Goal: Task Accomplishment & Management: Manage account settings

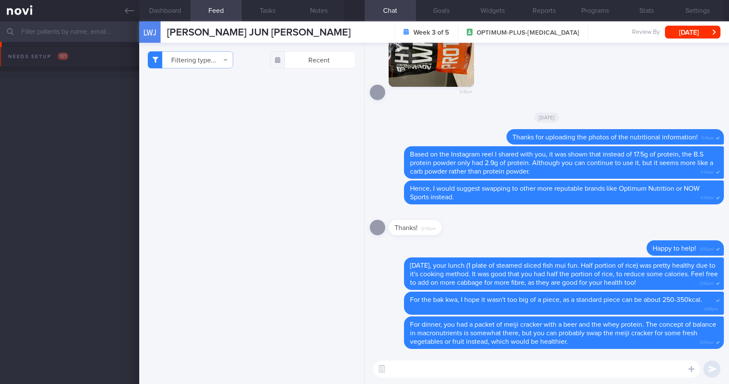
select select "8"
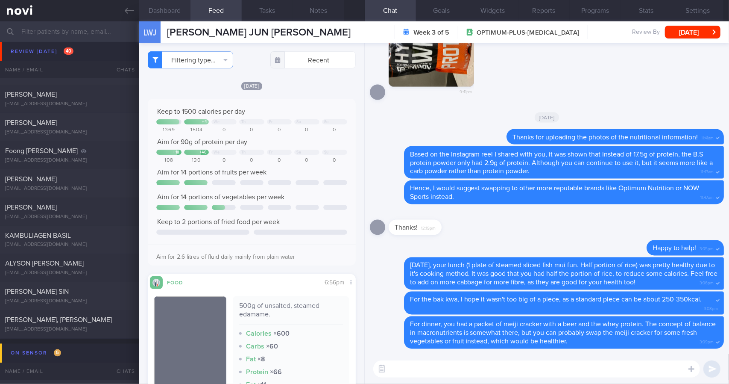
click at [179, 10] on button "Dashboard" at bounding box center [164, 10] width 51 height 21
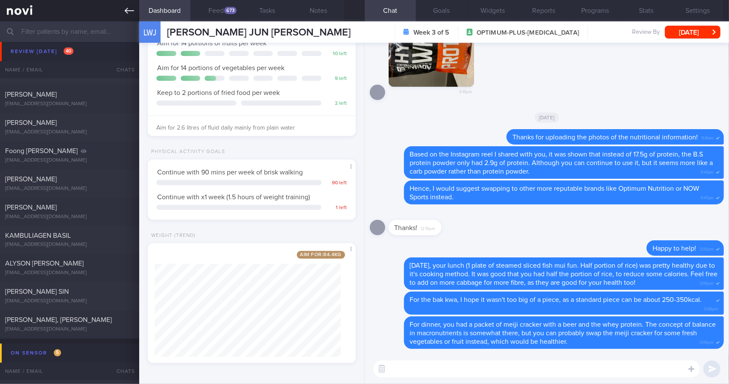
click at [135, 17] on link at bounding box center [69, 10] width 139 height 21
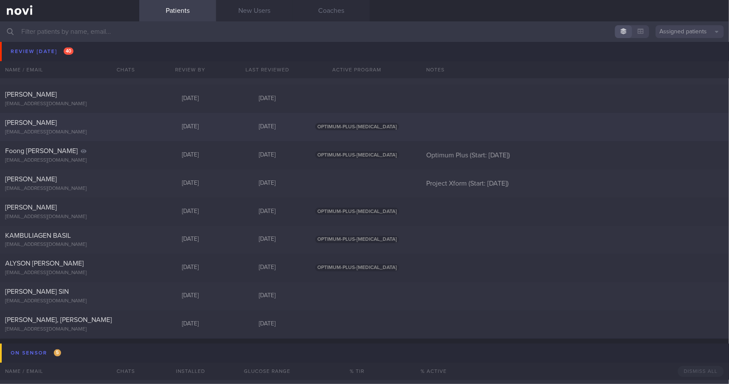
click at [122, 119] on div at bounding box center [124, 120] width 19 height 5
select select "8"
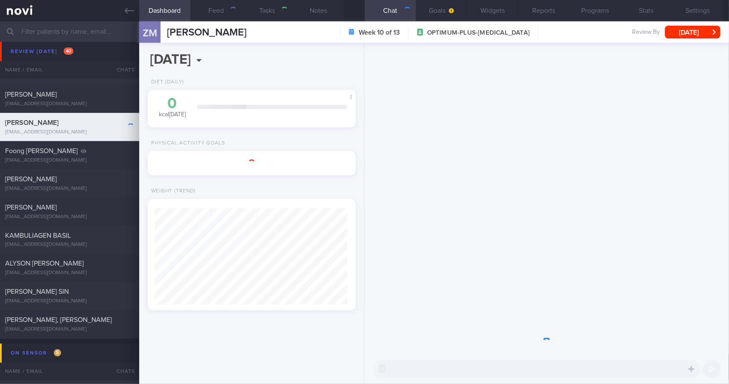
scroll to position [96, 193]
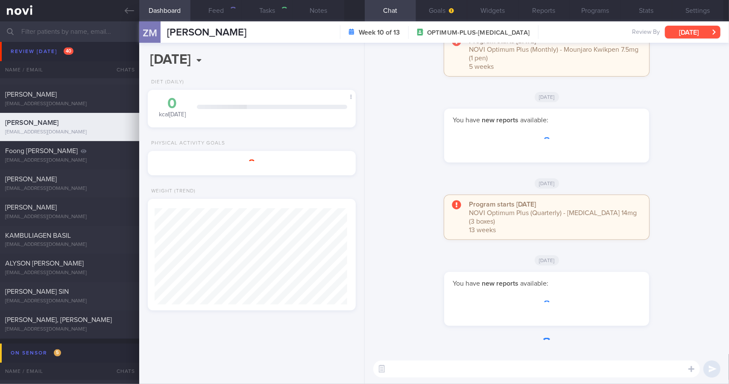
click at [682, 35] on button "[DATE]" at bounding box center [693, 32] width 56 height 13
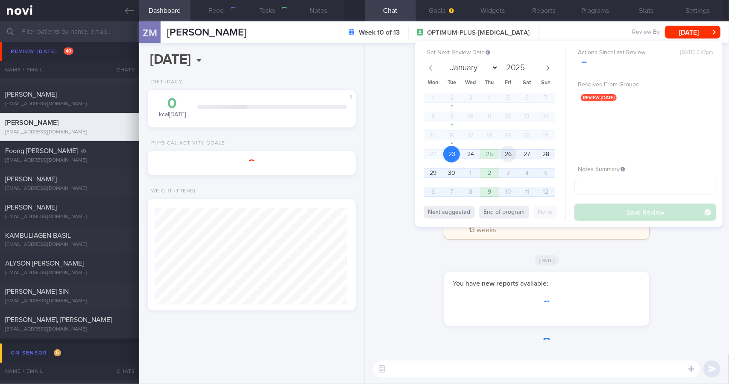
scroll to position [105, 186]
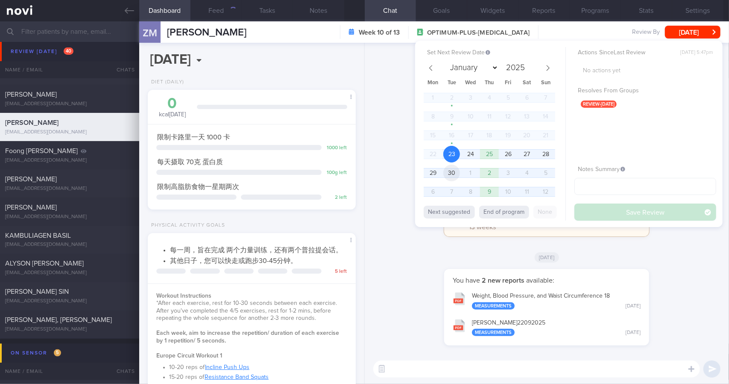
click at [454, 168] on span "30" at bounding box center [451, 172] width 17 height 17
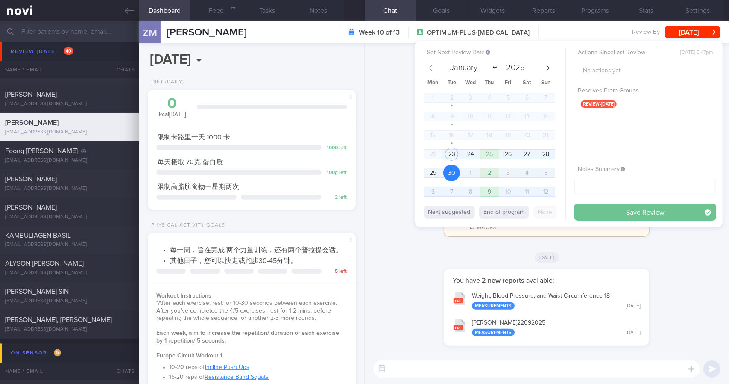
click at [598, 207] on button "Save Review" at bounding box center [645, 211] width 142 height 17
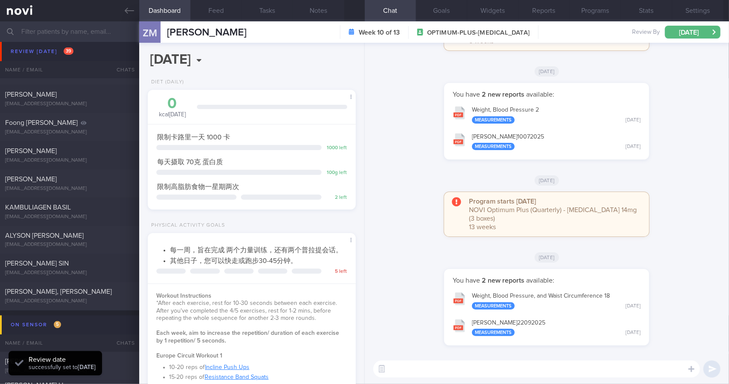
click at [499, 323] on button "TANITA - [PERSON_NAME] 22092025 Measurements [DATE]" at bounding box center [546, 326] width 196 height 27
click at [534, 145] on button "[PERSON_NAME] 10072025 Measurements [DATE]" at bounding box center [546, 141] width 196 height 27
click at [120, 5] on link at bounding box center [69, 10] width 139 height 21
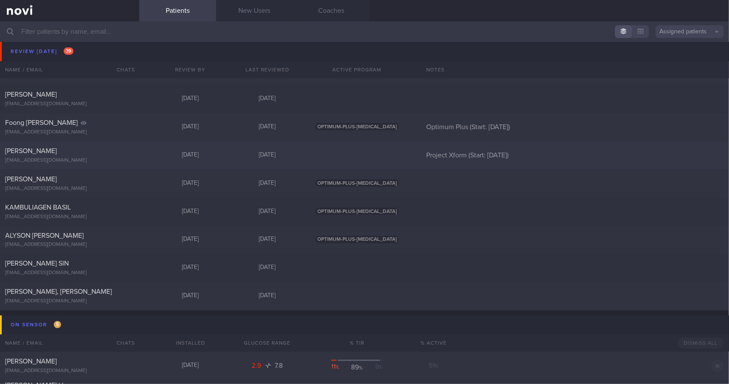
click at [115, 153] on div "[PERSON_NAME]" at bounding box center [68, 150] width 127 height 9
select select "8"
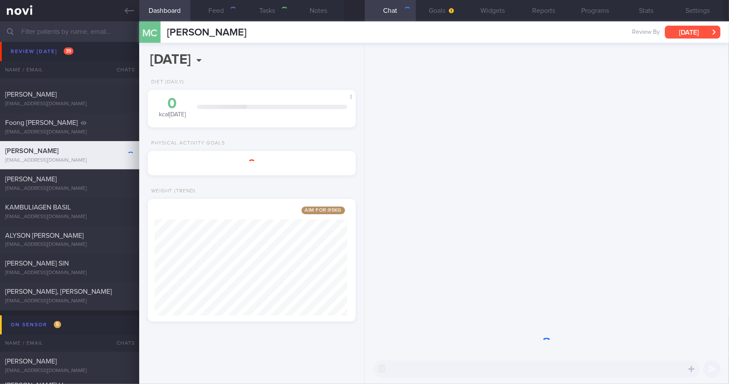
scroll to position [105, 186]
click at [696, 31] on button "[DATE]" at bounding box center [693, 32] width 56 height 13
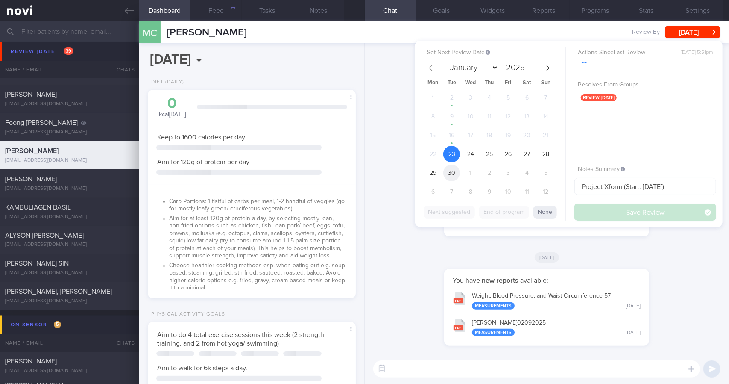
click at [449, 173] on span "30" at bounding box center [451, 172] width 17 height 17
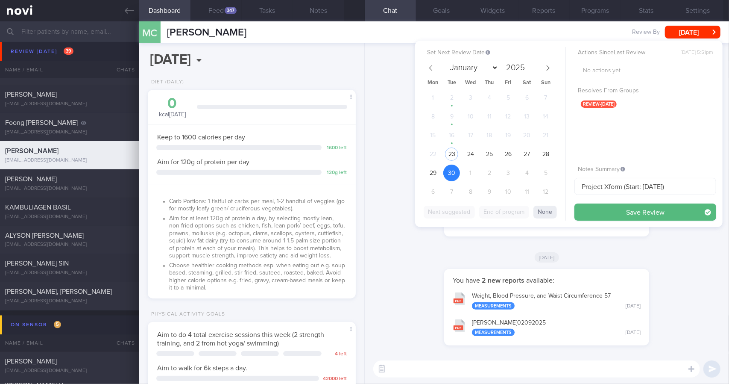
click at [630, 200] on div "Actions Since Last Review [DATE] 5:51pm No actions yet Resolves From Groups rev…" at bounding box center [645, 133] width 142 height 173
click at [630, 209] on button "Save Review" at bounding box center [645, 211] width 142 height 17
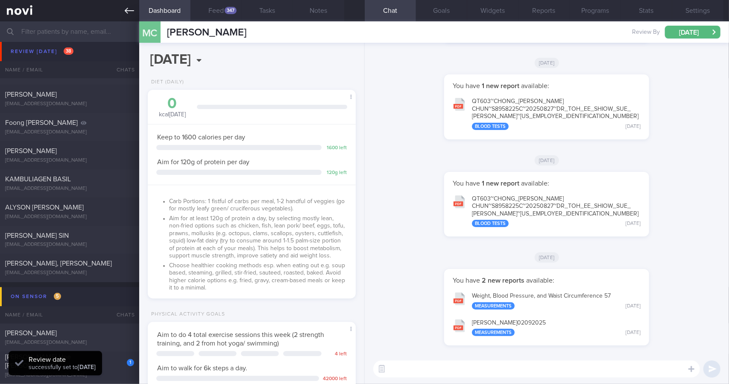
click at [134, 2] on link at bounding box center [69, 10] width 139 height 21
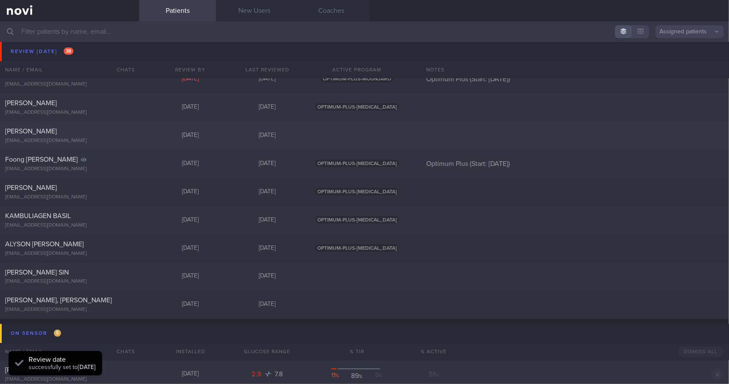
scroll to position [811, 0]
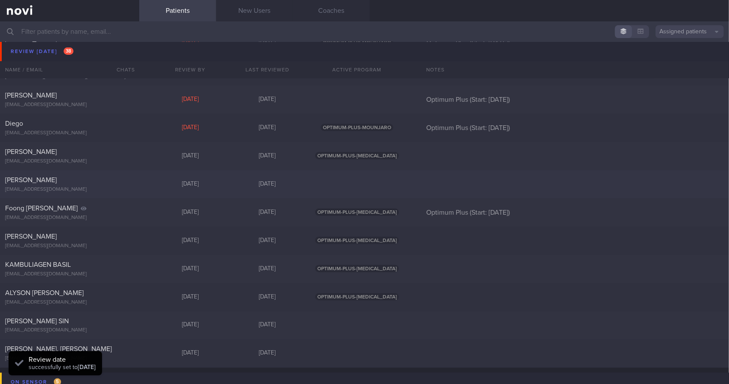
click at [105, 190] on div "[EMAIL_ADDRESS][DOMAIN_NAME]" at bounding box center [69, 189] width 129 height 6
select select "8"
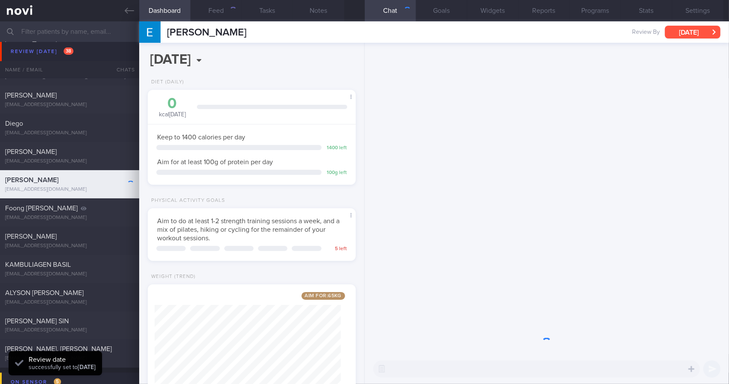
scroll to position [105, 186]
click at [688, 32] on button "[DATE]" at bounding box center [693, 32] width 56 height 13
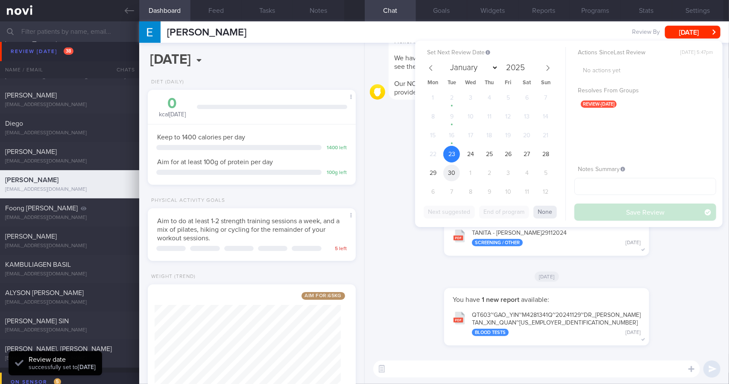
click at [454, 169] on span "30" at bounding box center [451, 172] width 17 height 17
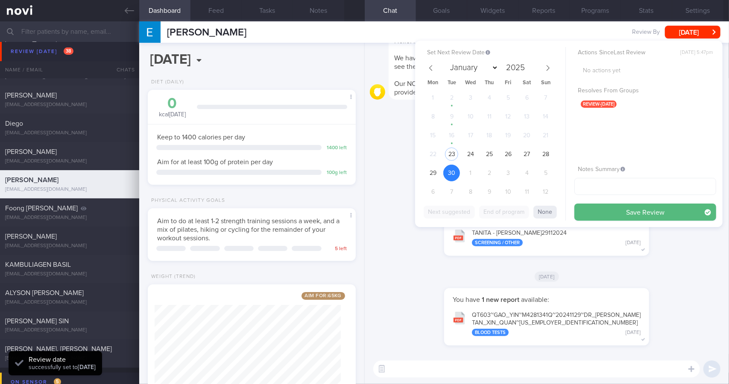
click at [565, 194] on div "Set Next Review Date [DATE] January February March April May June July August S…" at bounding box center [495, 133] width 142 height 173
click at [597, 213] on button "Save Review" at bounding box center [645, 211] width 142 height 17
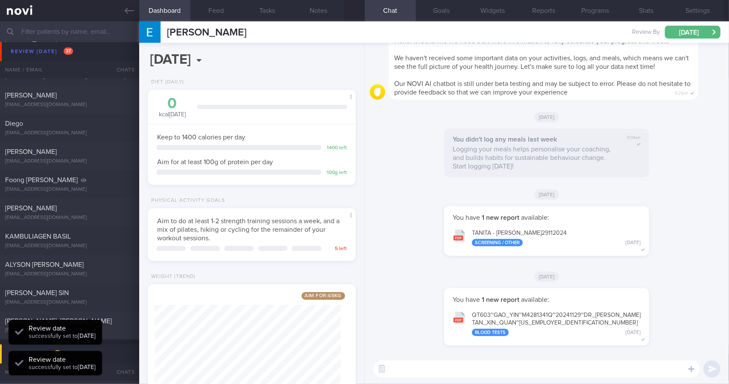
click at [94, 150] on div "[PERSON_NAME]" at bounding box center [68, 151] width 127 height 9
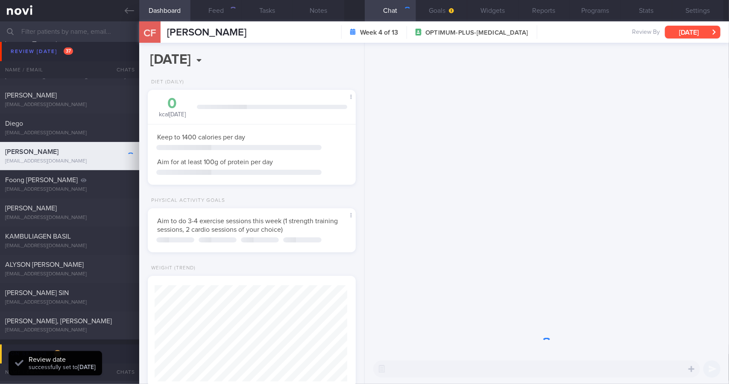
scroll to position [426982, 426888]
click at [682, 32] on button "[DATE]" at bounding box center [693, 32] width 56 height 13
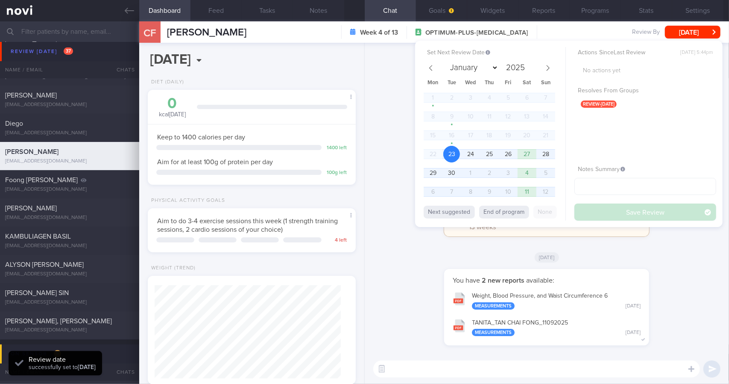
scroll to position [93, 186]
click at [453, 165] on span "30" at bounding box center [451, 172] width 17 height 17
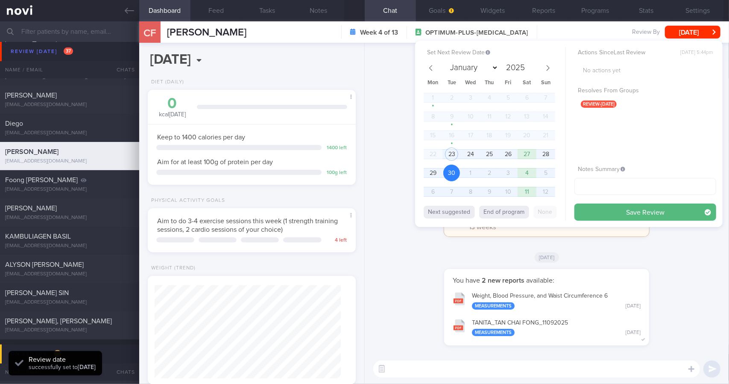
click at [638, 217] on button "Save Review" at bounding box center [645, 211] width 142 height 17
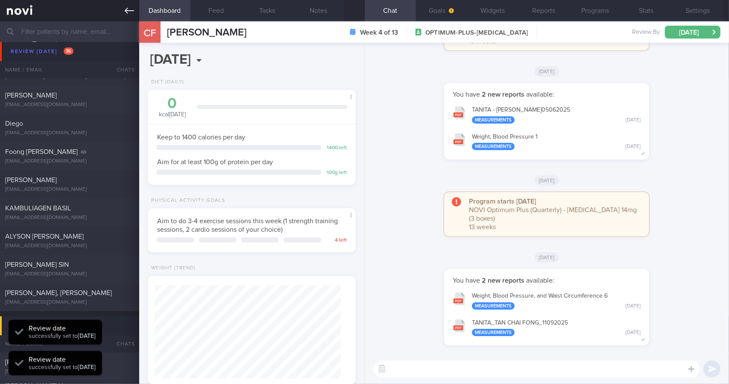
click at [127, 15] on icon at bounding box center [129, 10] width 9 height 9
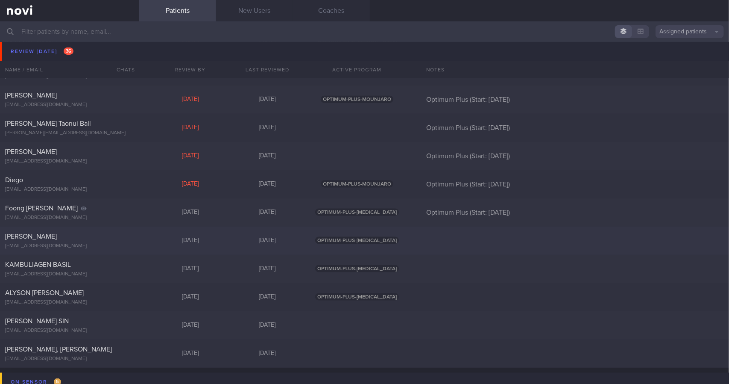
scroll to position [769, 0]
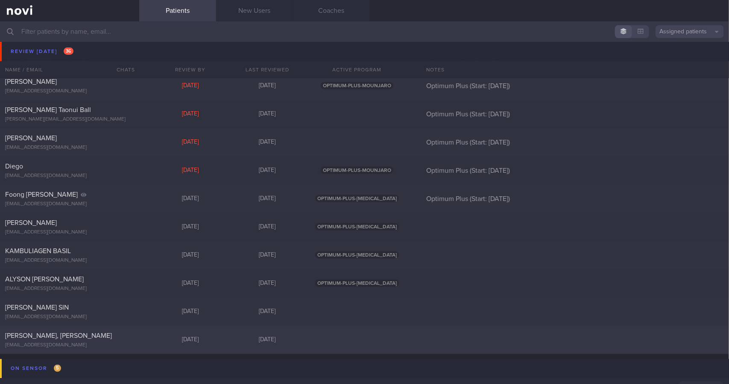
click at [139, 336] on div "[PERSON_NAME], [PERSON_NAME] [EMAIL_ADDRESS][DOMAIN_NAME] [DATE] [DATE]" at bounding box center [364, 339] width 729 height 28
select select "8"
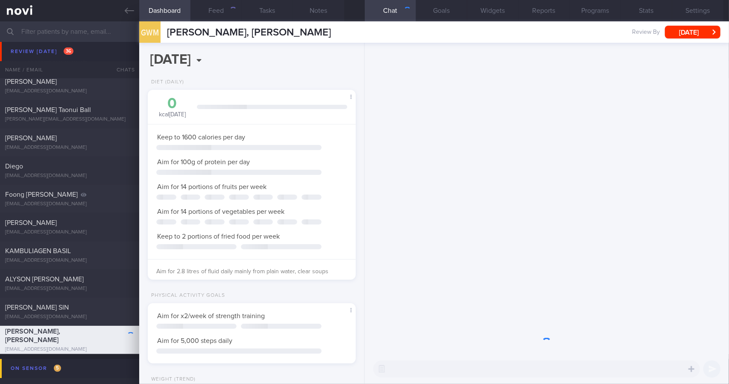
scroll to position [105, 186]
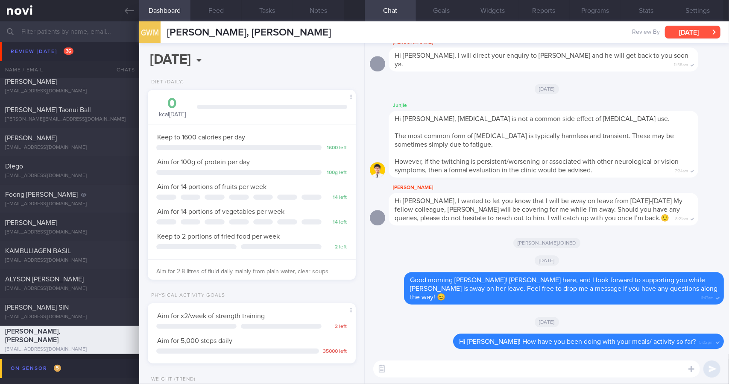
click at [697, 30] on button "[DATE]" at bounding box center [693, 32] width 56 height 13
click at [553, 261] on div "[DATE]" at bounding box center [547, 260] width 354 height 24
click at [132, 11] on icon at bounding box center [129, 10] width 9 height 9
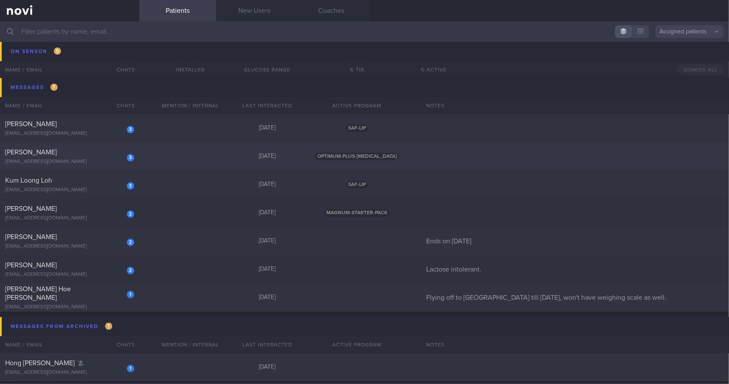
scroll to position [1233, 0]
click at [130, 368] on div "1" at bounding box center [130, 367] width 7 height 7
select select "8"
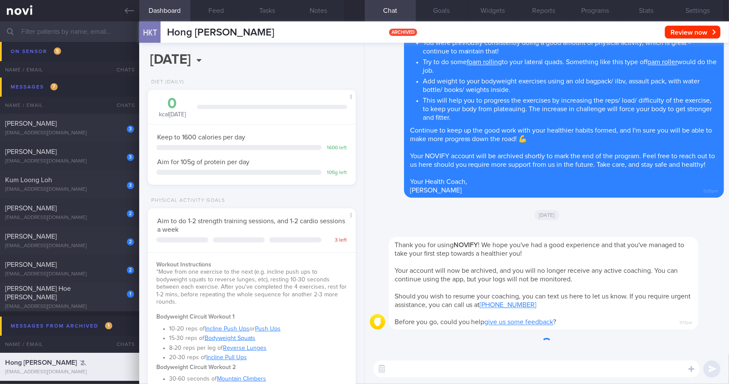
scroll to position [105, 186]
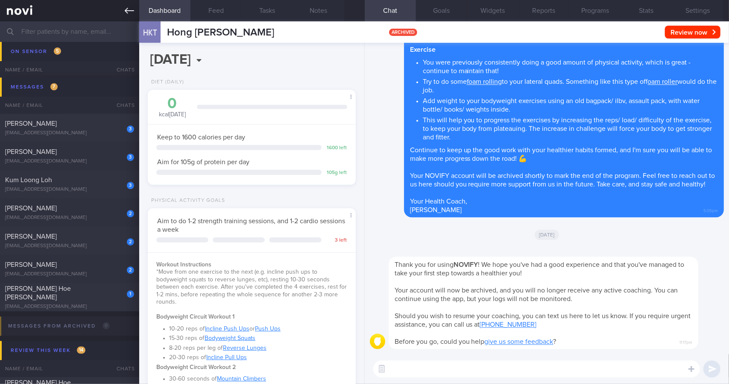
click at [127, 11] on icon at bounding box center [129, 11] width 9 height 6
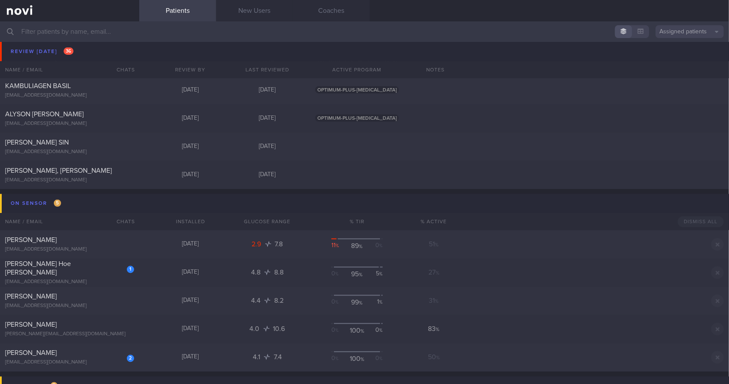
scroll to position [763, 0]
